Goal: Book appointment/travel/reservation

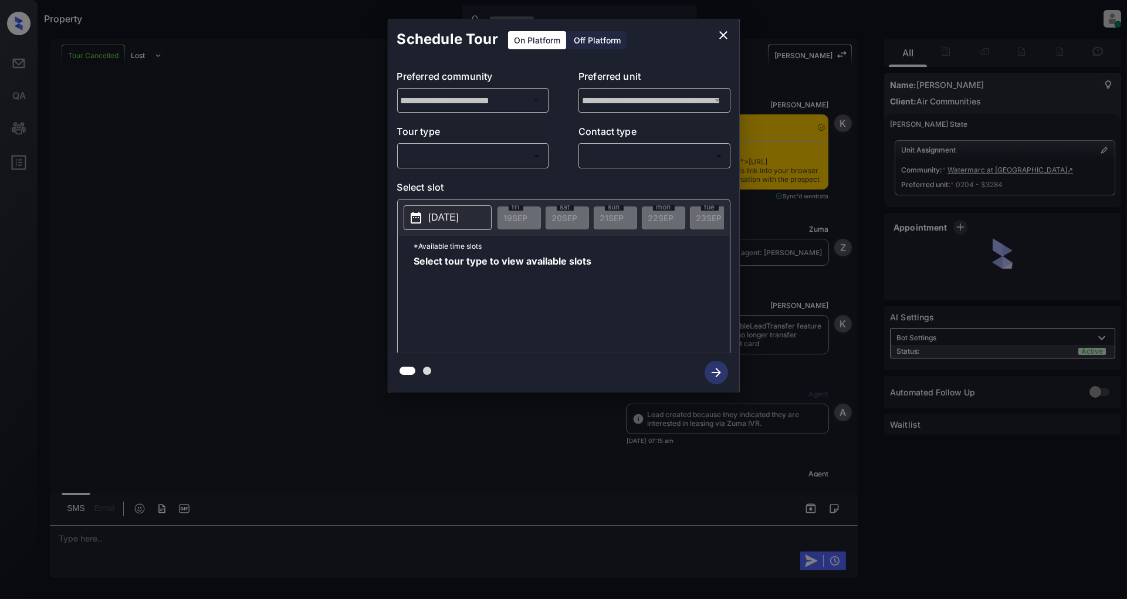
scroll to position [5247, 0]
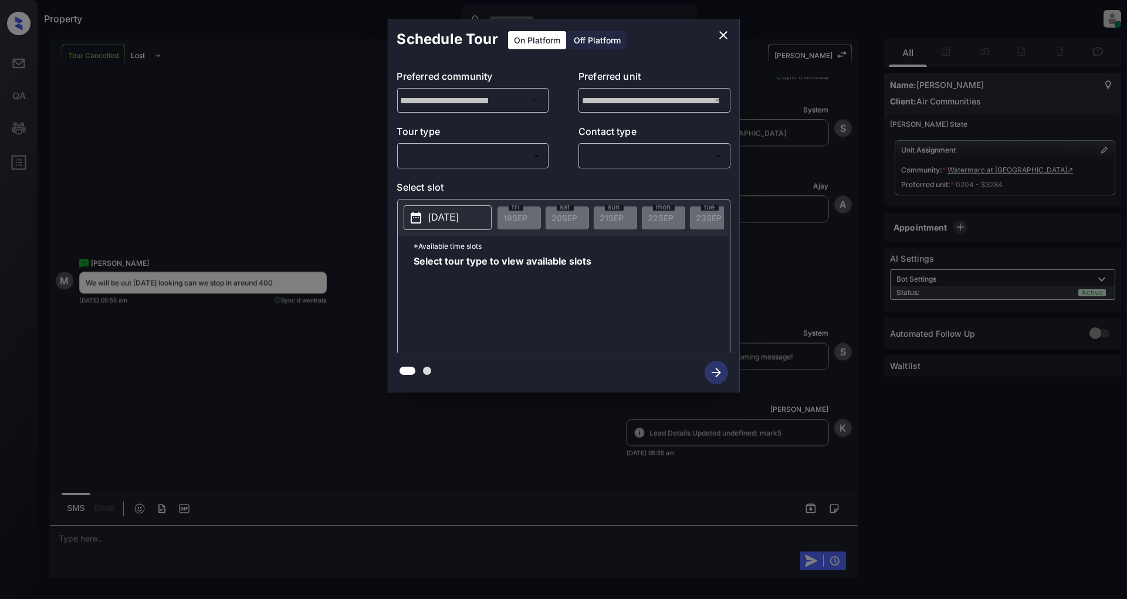
click at [461, 153] on body "Property Patrick Deasis Online Set yourself offline Set yourself on break Profi…" at bounding box center [563, 299] width 1127 height 599
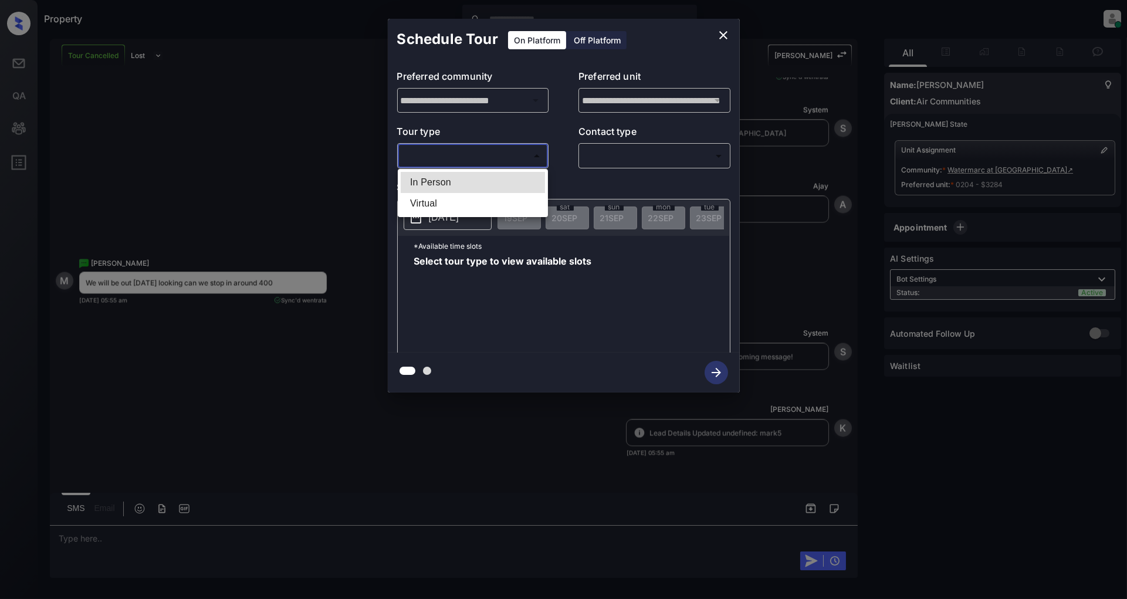
click at [447, 174] on li "In Person" at bounding box center [473, 182] width 144 height 21
type input "********"
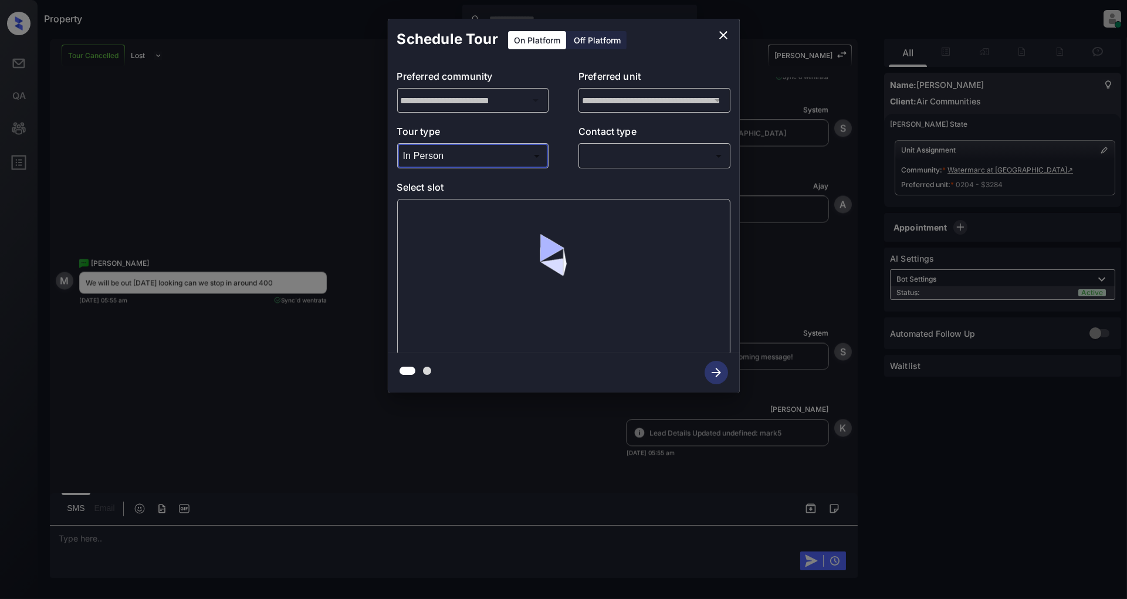
click at [654, 159] on body "Property Patrick Deasis Online Set yourself offline Set yourself on break Profi…" at bounding box center [563, 299] width 1127 height 599
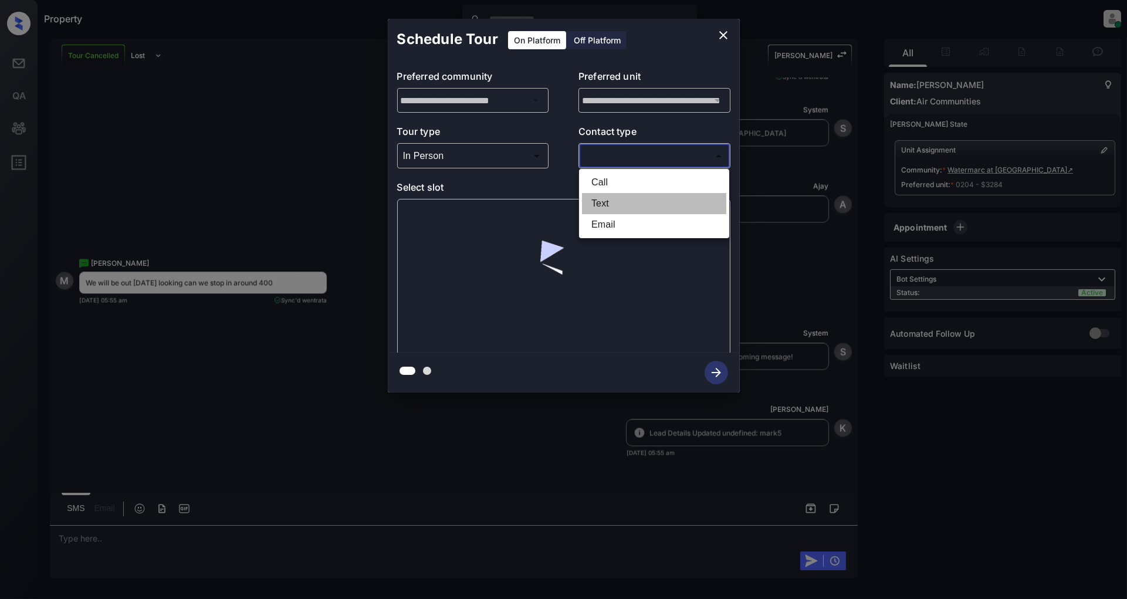
click at [611, 204] on li "Text" at bounding box center [654, 203] width 144 height 21
type input "****"
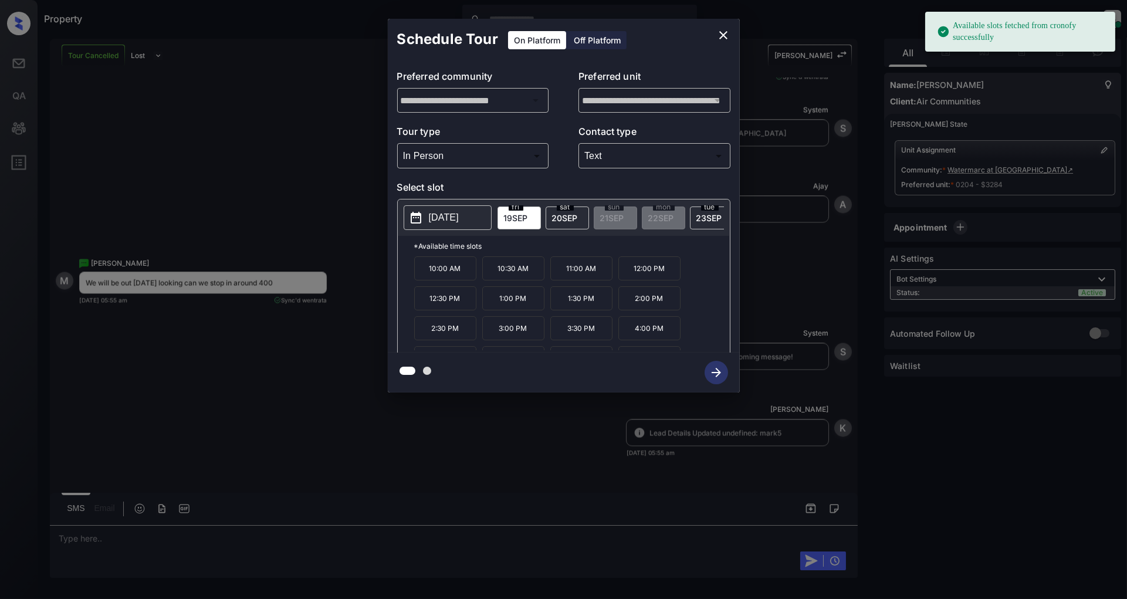
click at [560, 219] on span "20 SEP" at bounding box center [565, 218] width 26 height 10
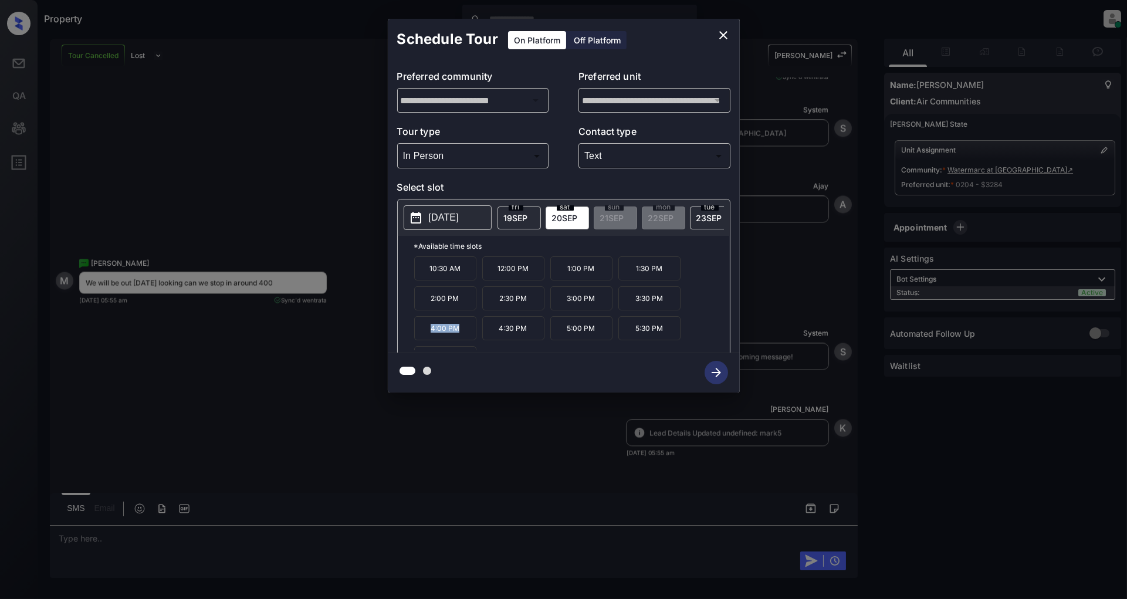
drag, startPoint x: 459, startPoint y: 337, endPoint x: 421, endPoint y: 339, distance: 38.8
click at [421, 339] on p "4:00 PM" at bounding box center [445, 328] width 62 height 24
click at [481, 363] on div at bounding box center [564, 373] width 352 height 40
drag, startPoint x: 465, startPoint y: 339, endPoint x: 410, endPoint y: 339, distance: 55.2
click at [410, 339] on div "*Available time slots 10:30 AM 12:00 PM 1:00 PM 1:30 PM 2:00 PM 2:30 PM 3:00 PM…" at bounding box center [564, 296] width 332 height 120
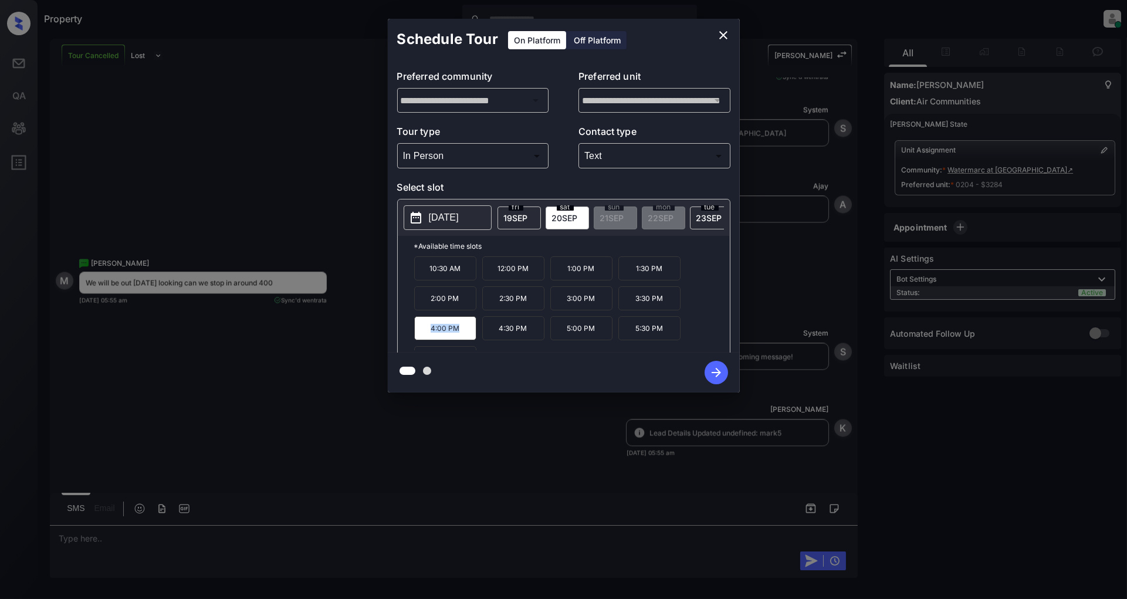
copy p "4:00 PM"
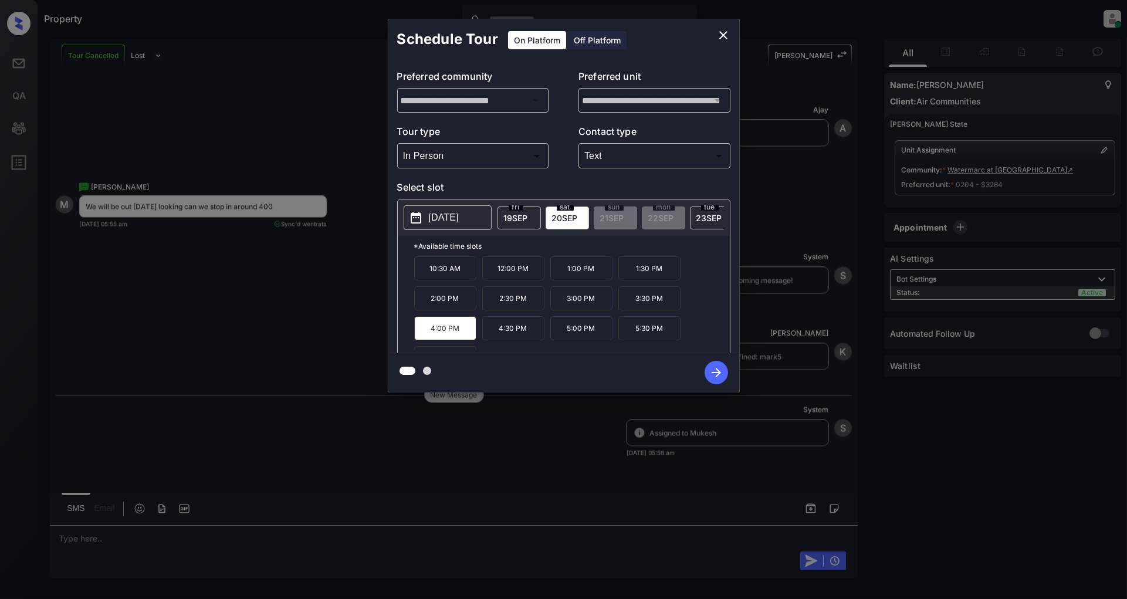
click at [306, 366] on div "**********" at bounding box center [563, 205] width 1127 height 411
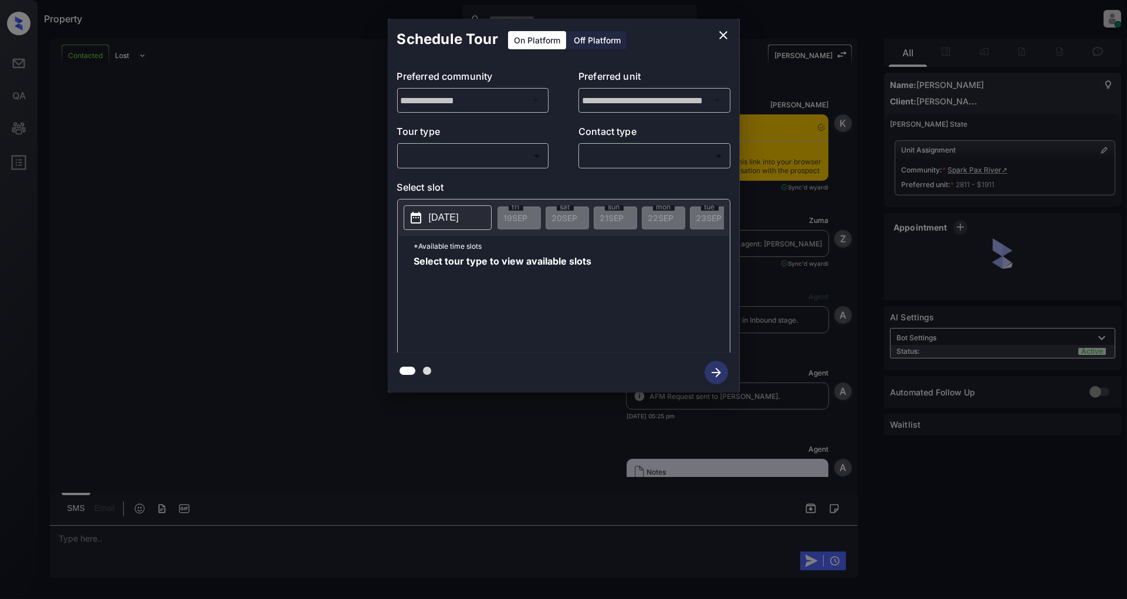
scroll to position [864, 0]
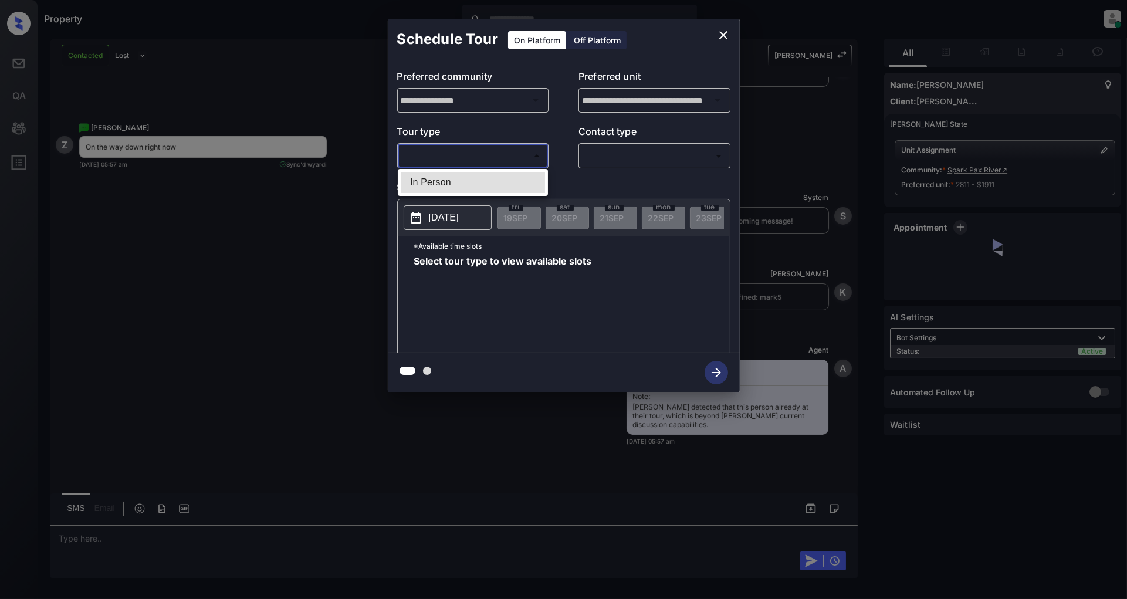
click at [469, 162] on body "Property [PERSON_NAME] Online Set yourself offline Set yourself on break Profil…" at bounding box center [563, 299] width 1127 height 599
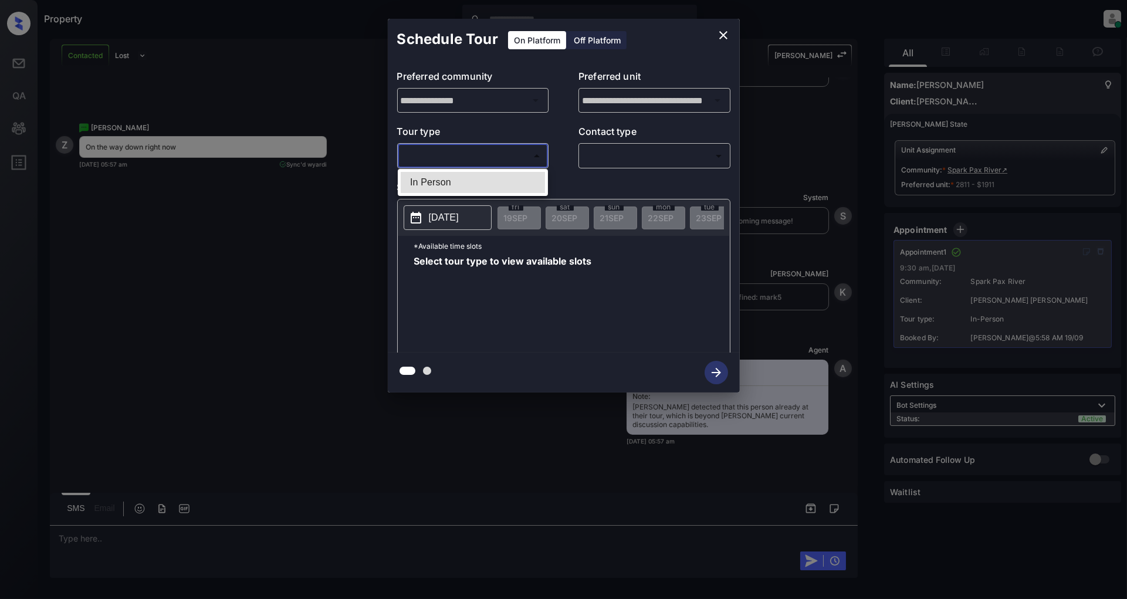
click at [447, 186] on li "In Person" at bounding box center [473, 182] width 144 height 21
type input "********"
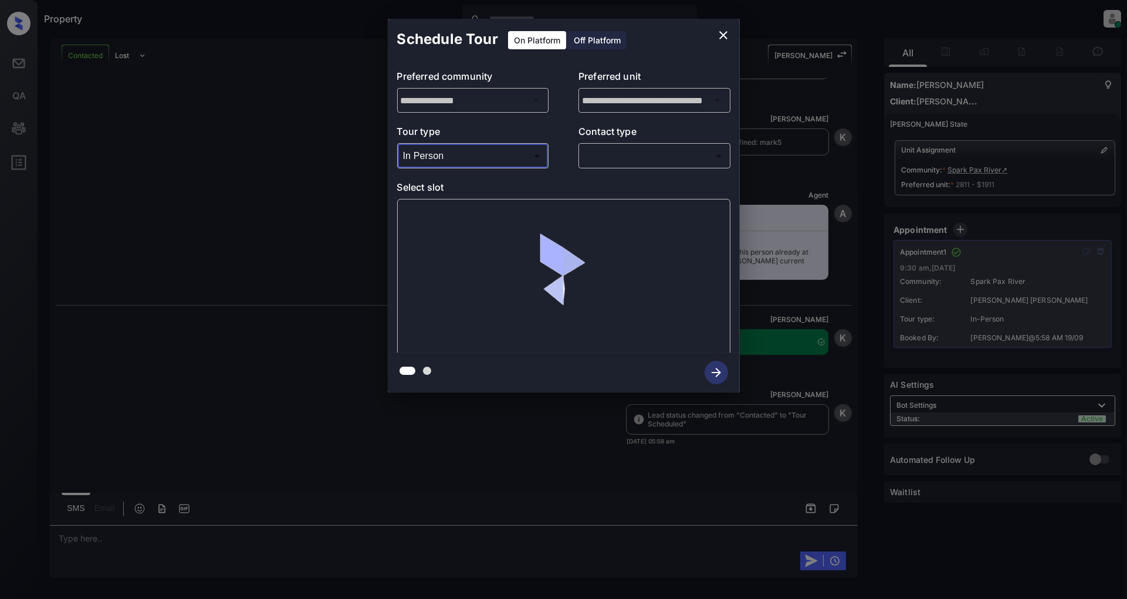
scroll to position [1019, 0]
click at [728, 33] on icon "close" at bounding box center [723, 35] width 14 height 14
